Goal: Task Accomplishment & Management: Use online tool/utility

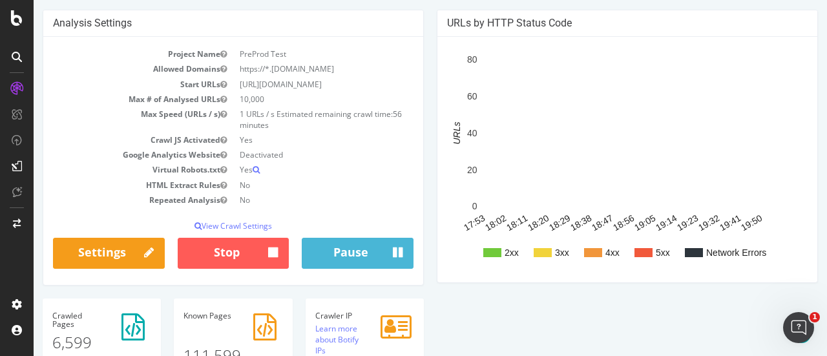
scroll to position [129, 0]
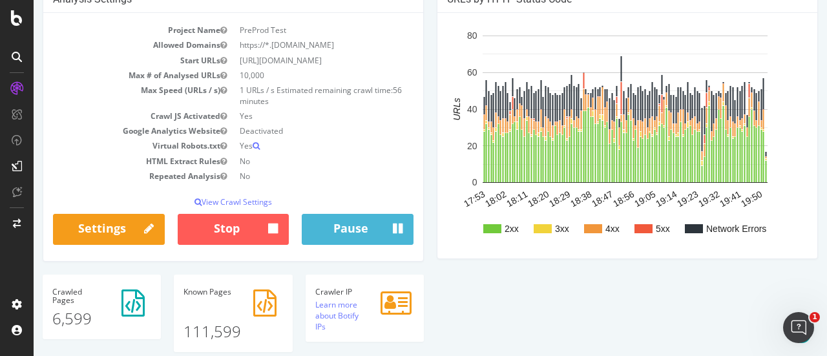
click at [331, 87] on td "1 URLs / s Estimated remaining crawl time: 56 minutes" at bounding box center [323, 96] width 180 height 26
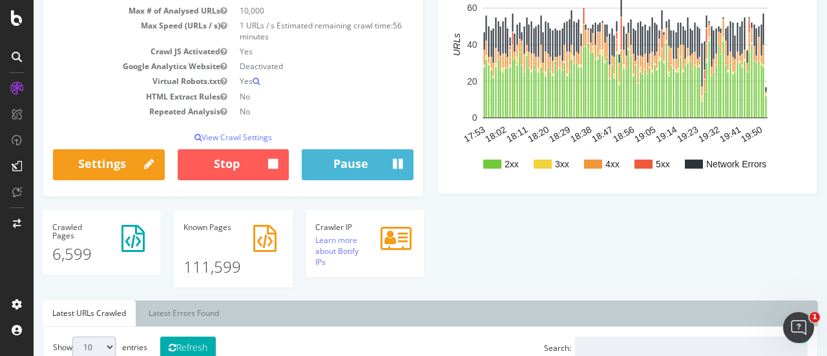
scroll to position [323, 0]
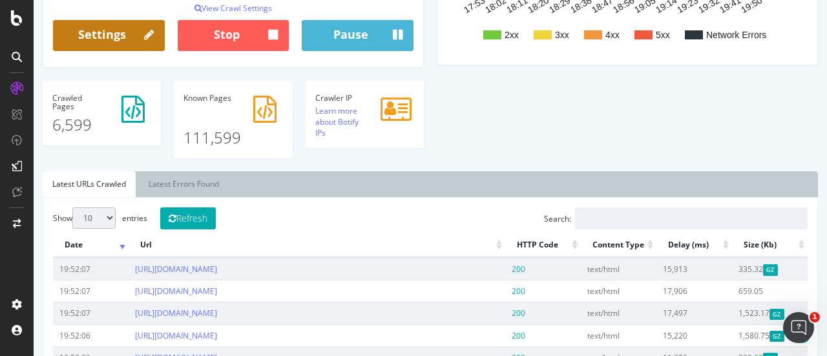
click at [96, 32] on link "Settings" at bounding box center [109, 35] width 112 height 31
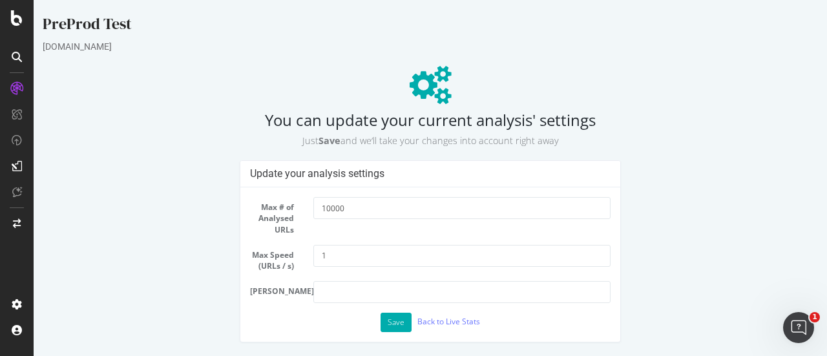
scroll to position [0, 0]
drag, startPoint x: 364, startPoint y: 256, endPoint x: 253, endPoint y: 260, distance: 111.8
click at [254, 262] on div "Max Speed (URLs / s) 1" at bounding box center [430, 258] width 380 height 26
type input "2"
click at [395, 322] on button "Save" at bounding box center [395, 322] width 31 height 19
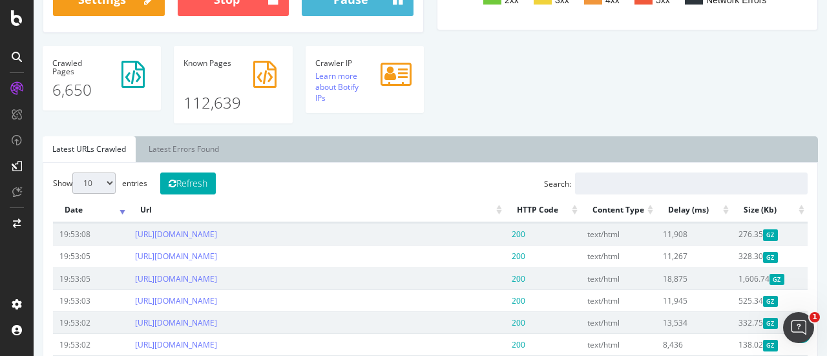
scroll to position [452, 0]
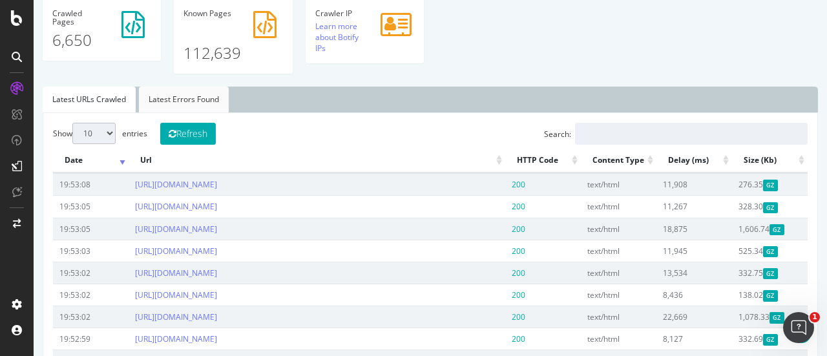
click at [178, 99] on link "Latest Errors Found" at bounding box center [184, 100] width 90 height 26
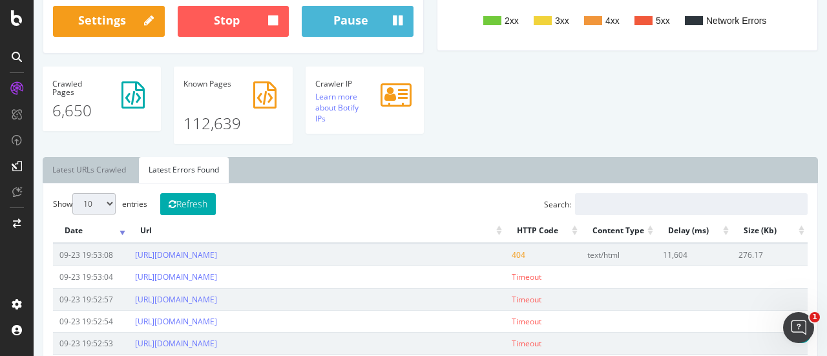
scroll to position [446, 0]
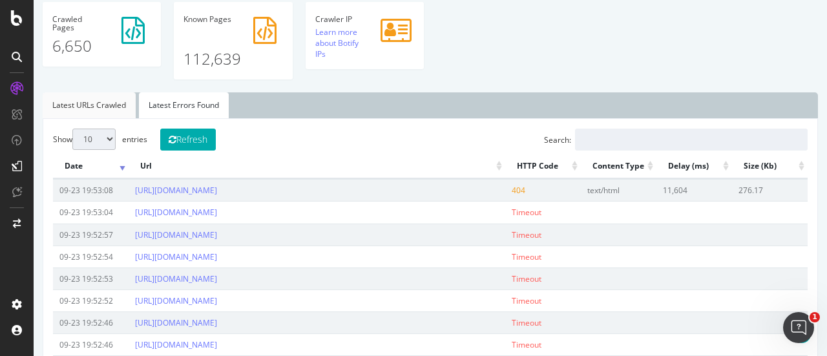
click at [90, 99] on link "Latest URLs Crawled" at bounding box center [89, 105] width 93 height 26
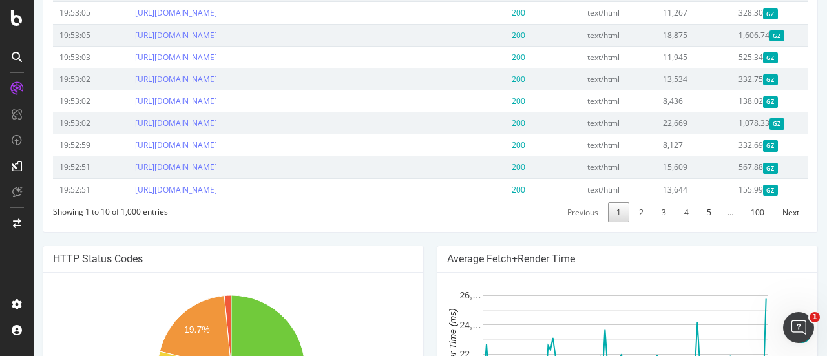
scroll to position [388, 0]
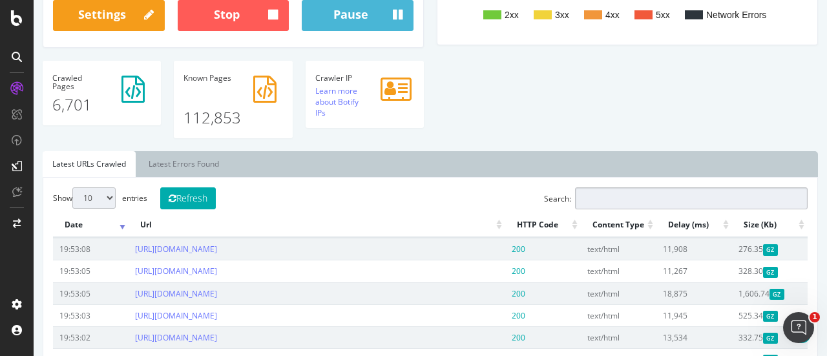
click at [605, 196] on input "Search:" at bounding box center [691, 198] width 233 height 22
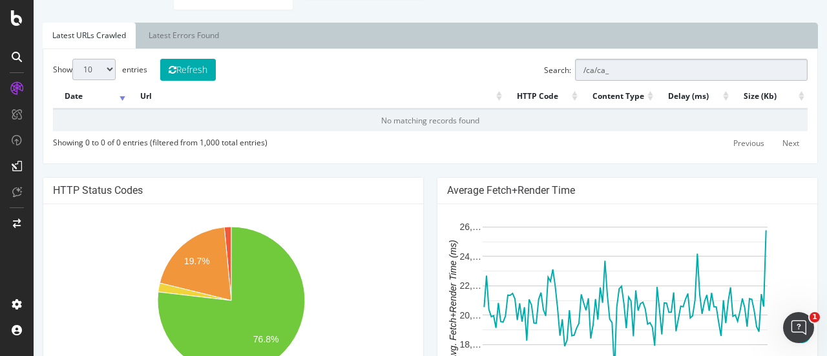
scroll to position [517, 0]
drag, startPoint x: 575, startPoint y: 66, endPoint x: 568, endPoint y: 63, distance: 7.8
click at [575, 63] on input "/ca/ca_" at bounding box center [691, 69] width 233 height 22
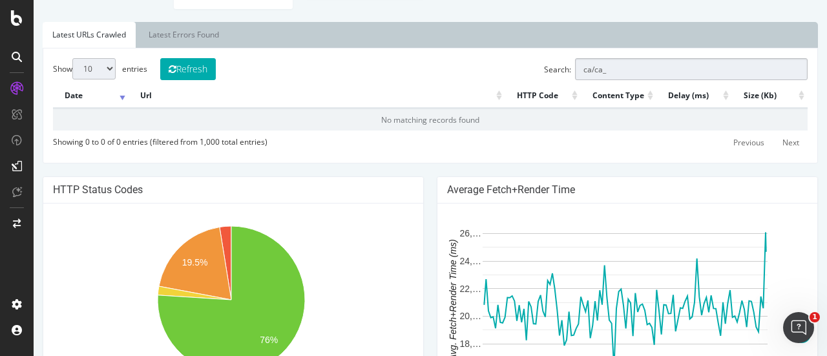
click at [544, 67] on label "Search: ca/ca_" at bounding box center [676, 69] width 264 height 22
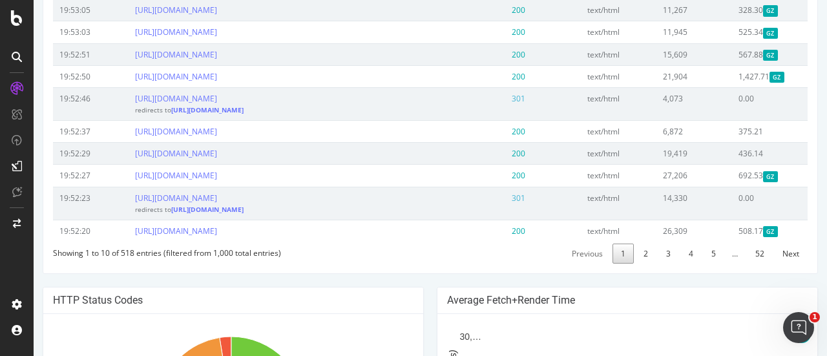
scroll to position [646, 0]
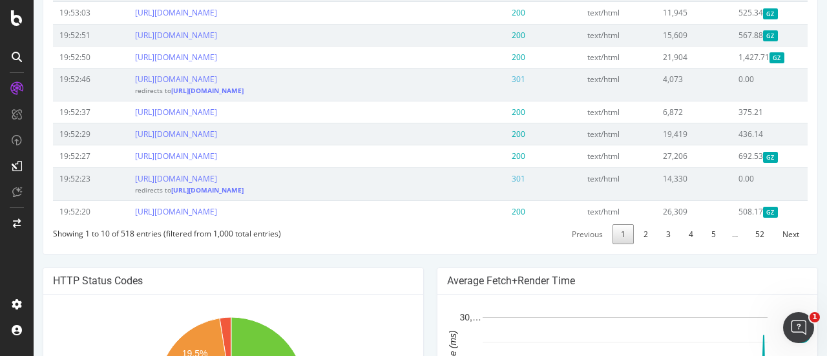
type input "CA/"
click at [233, 239] on div "Showing 1 to 10 of 518 entries (filtered from 1,000 total entries)" at bounding box center [167, 230] width 228 height 17
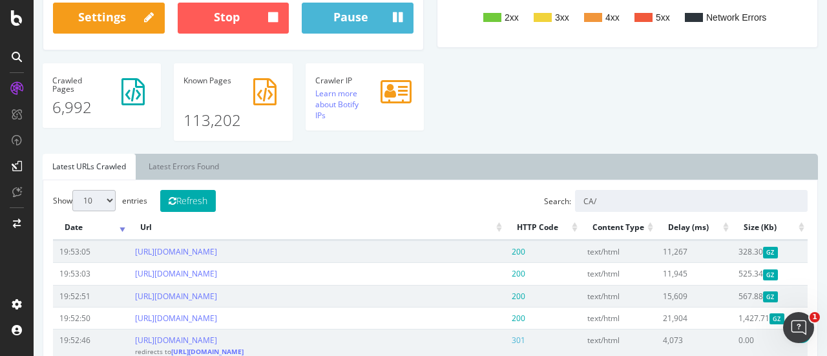
scroll to position [388, 0]
